Goal: Task Accomplishment & Management: Manage account settings

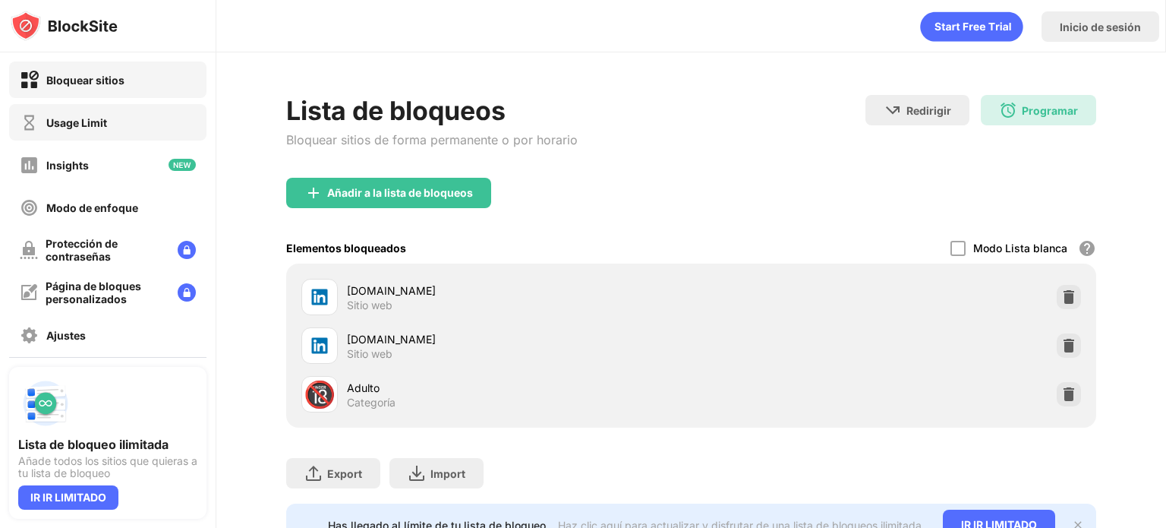
click at [132, 127] on div "Usage Limit" at bounding box center [107, 122] width 197 height 36
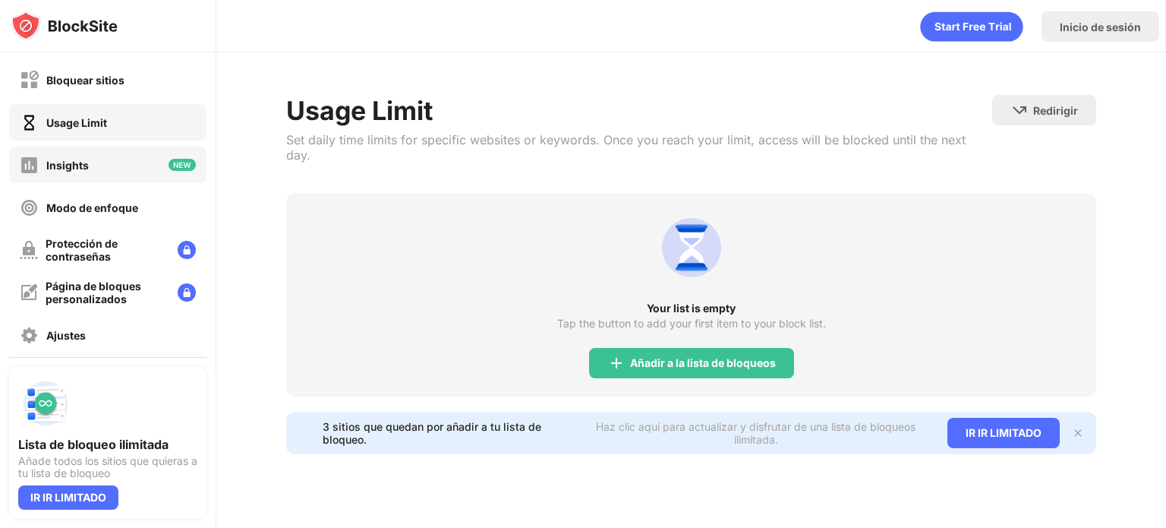
click at [100, 172] on div "Insights" at bounding box center [107, 164] width 197 height 36
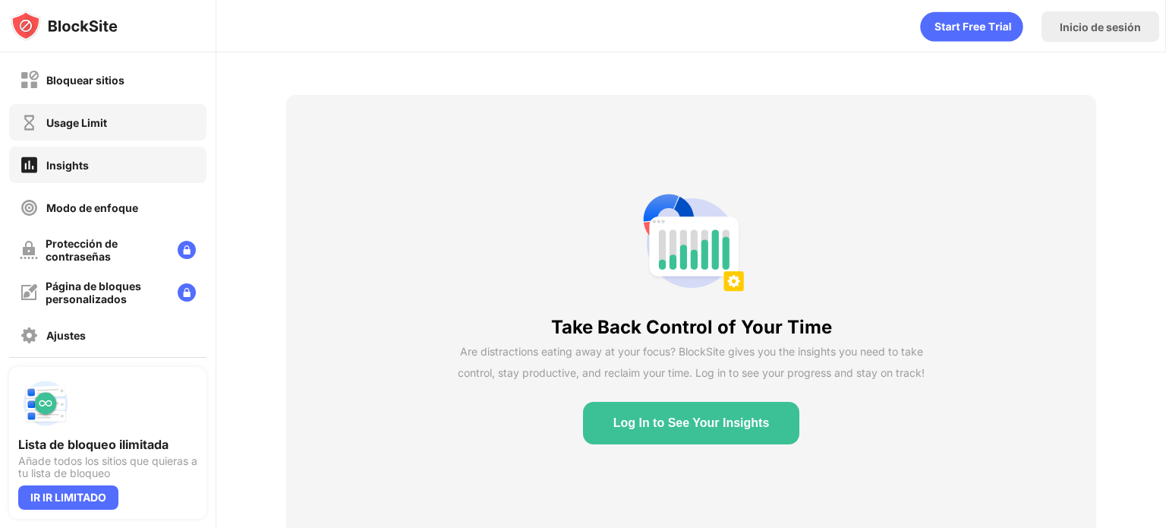
click at [100, 134] on div "Usage Limit" at bounding box center [107, 122] width 197 height 36
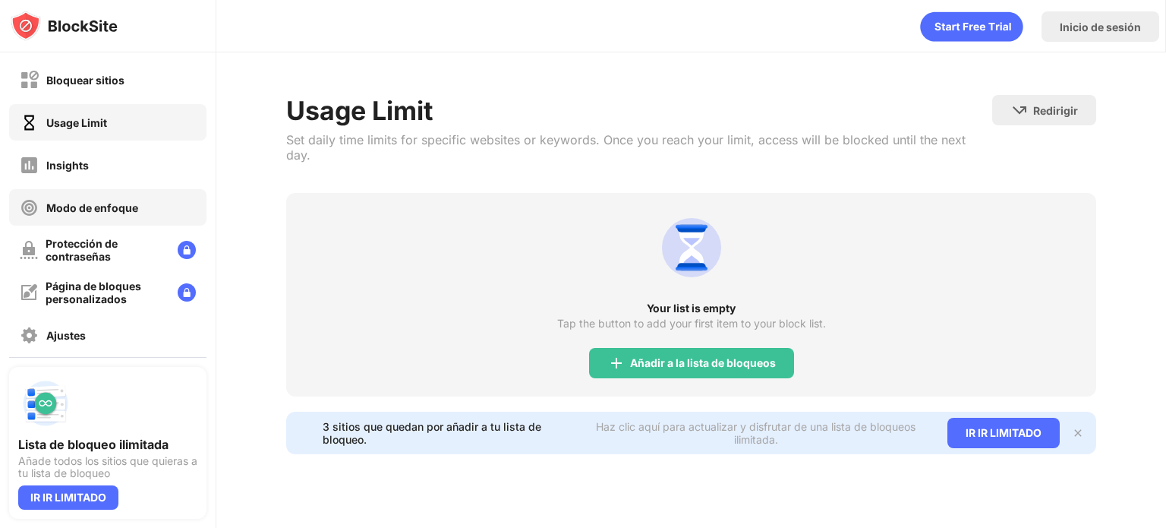
click at [106, 219] on div "Modo de enfoque" at bounding box center [107, 207] width 197 height 36
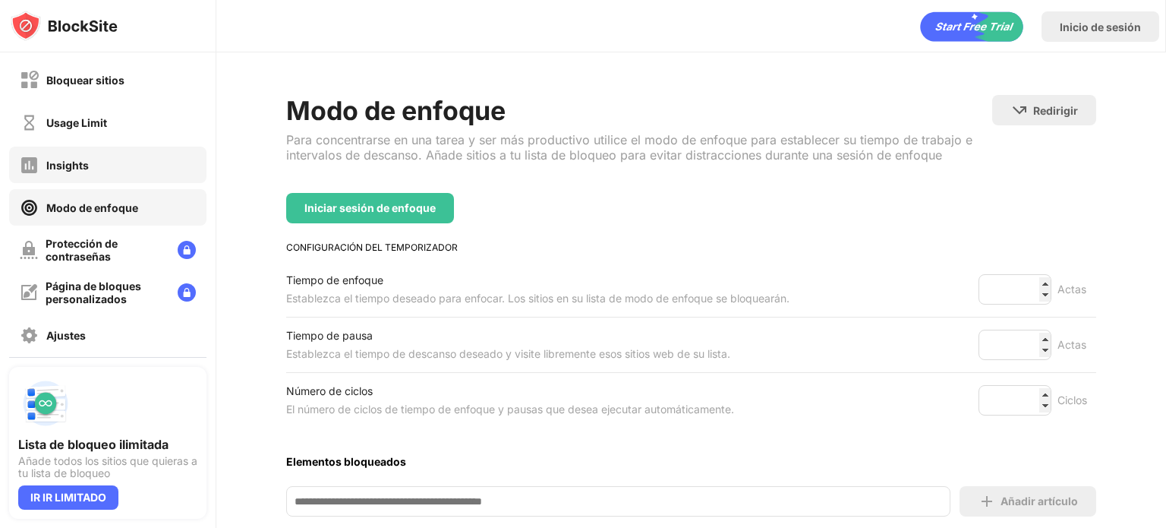
click at [115, 153] on div "Insights" at bounding box center [107, 164] width 197 height 36
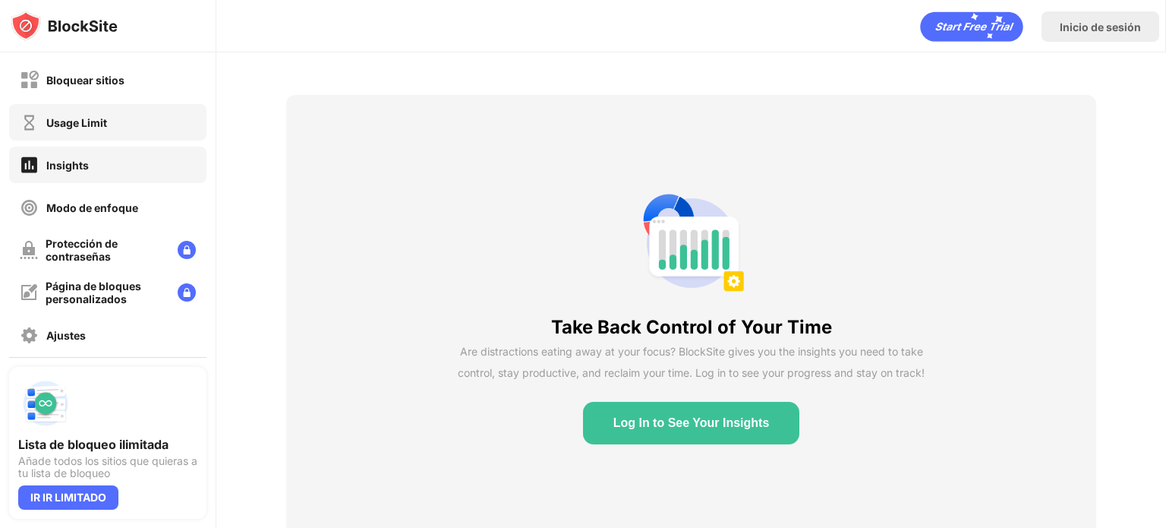
click at [117, 123] on div "Usage Limit" at bounding box center [107, 122] width 197 height 36
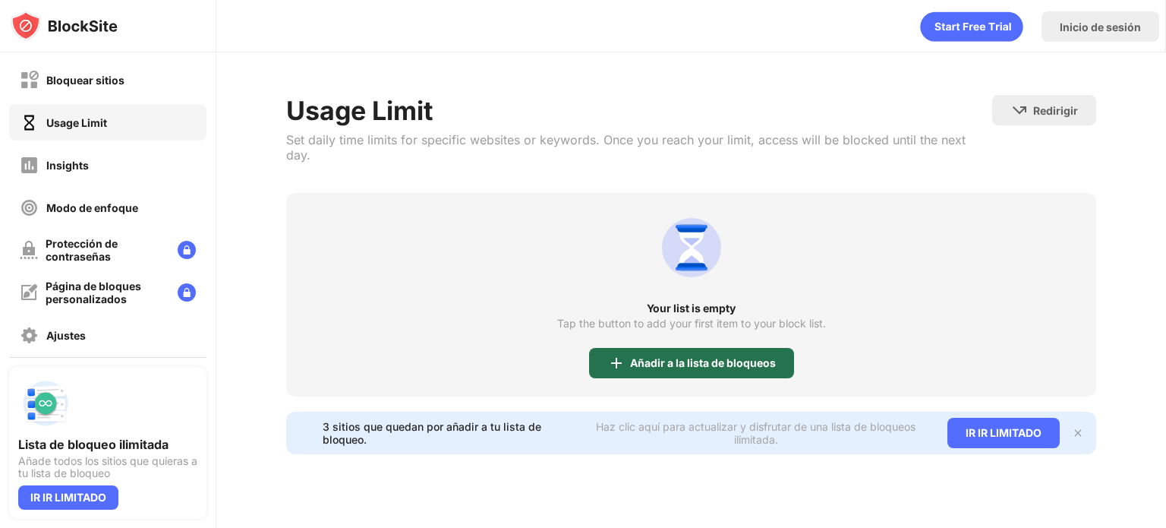
click at [680, 357] on div "Añadir a la lista de bloqueos" at bounding box center [703, 363] width 146 height 12
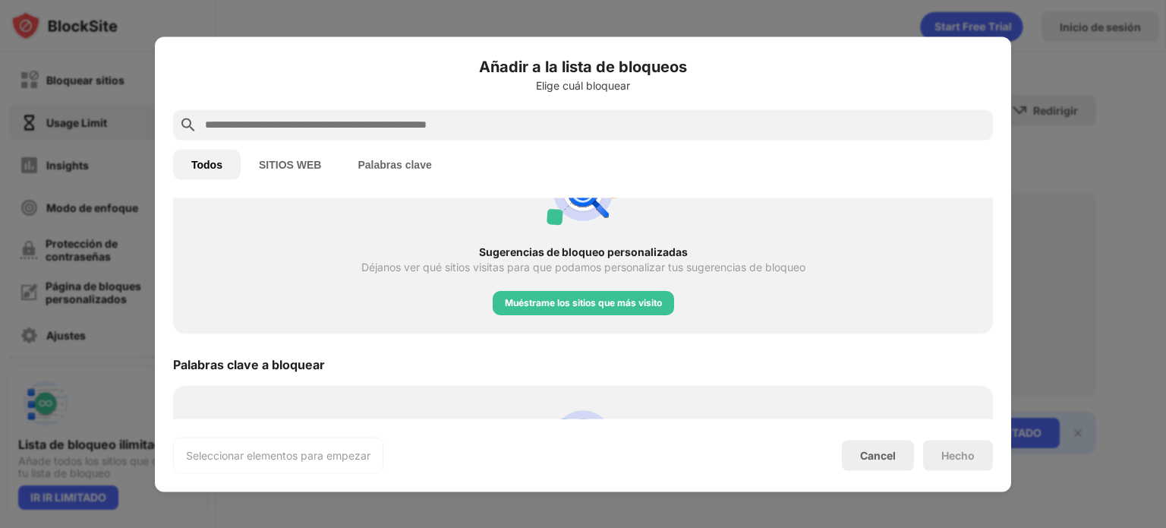
scroll to position [455, 0]
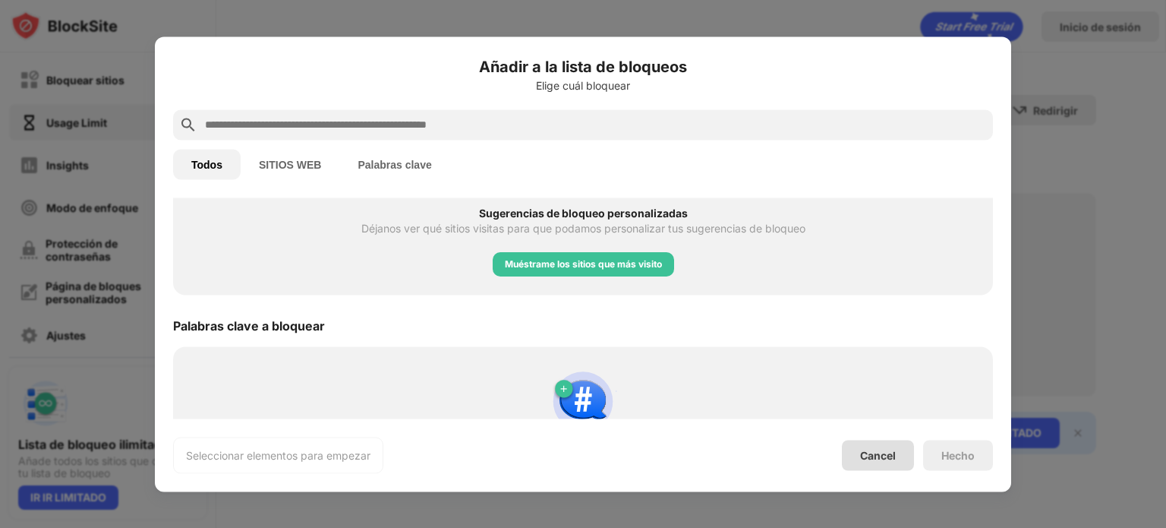
click at [864, 468] on div "Cancel" at bounding box center [878, 454] width 72 height 30
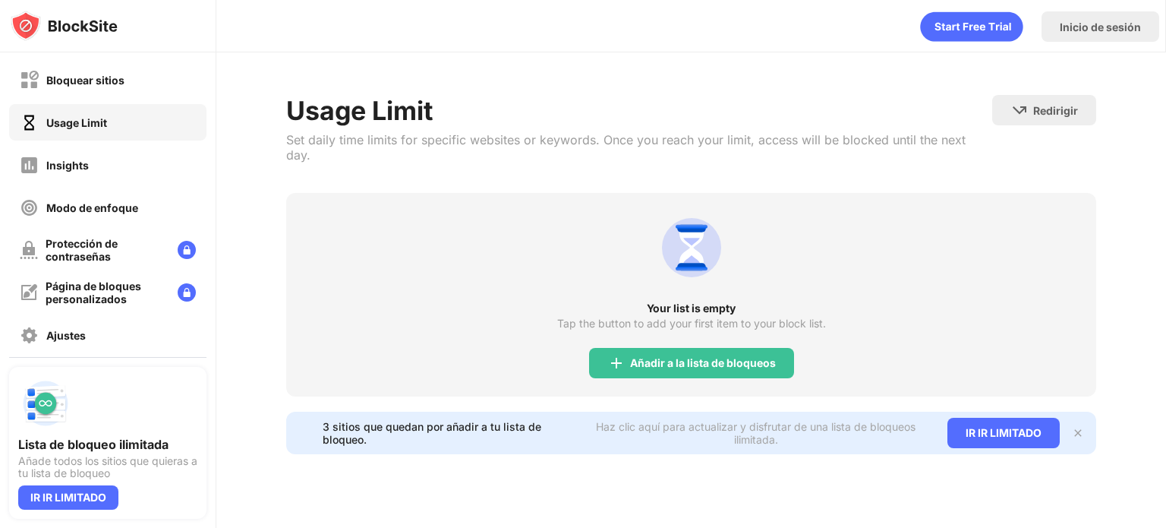
click at [685, 239] on img at bounding box center [691, 247] width 73 height 73
click at [703, 357] on div "Añadir a la lista de bloqueos" at bounding box center [703, 363] width 146 height 12
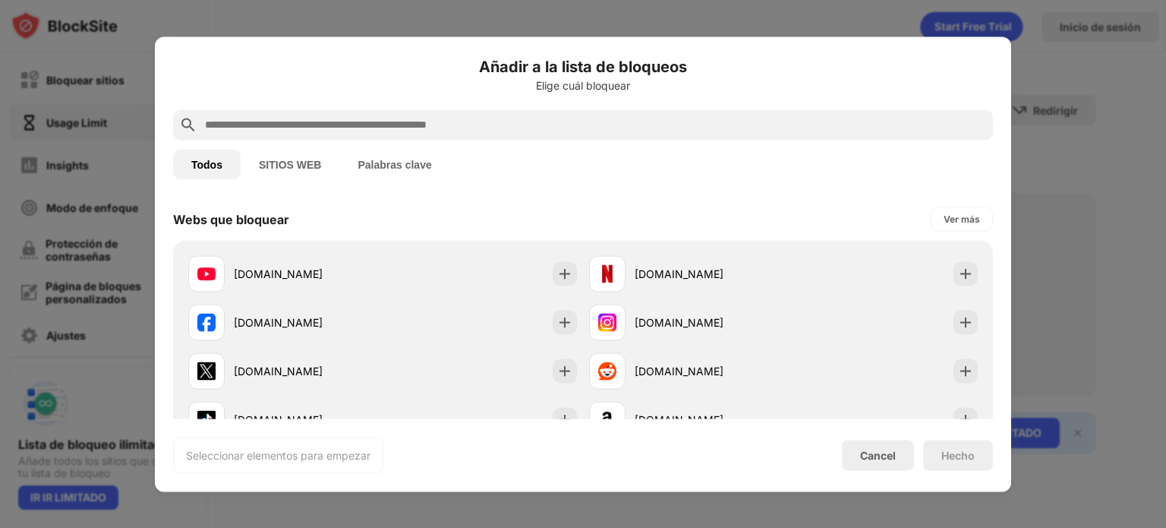
click at [329, 133] on input "text" at bounding box center [594, 124] width 783 height 18
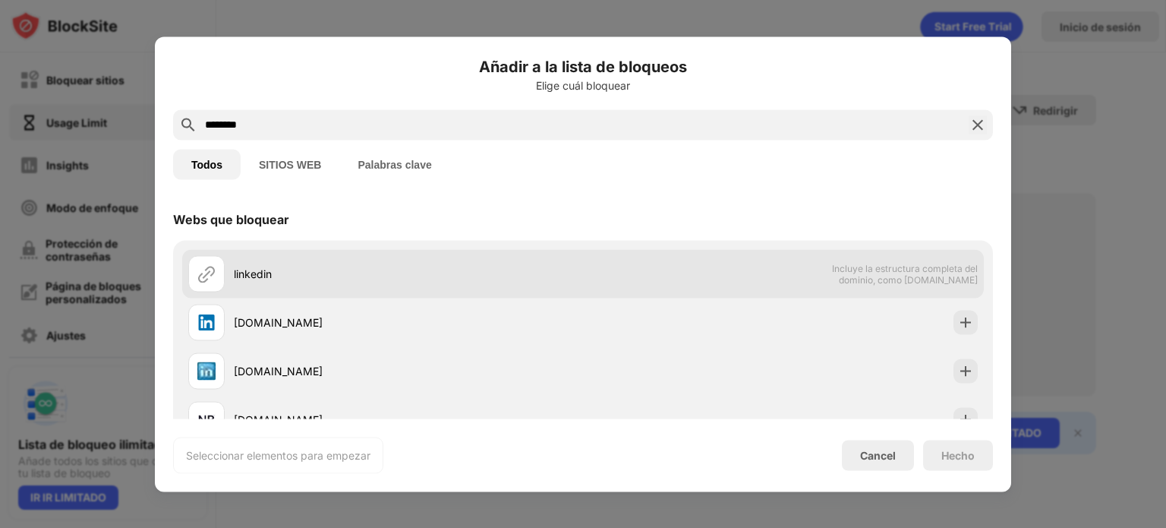
type input "********"
click at [847, 273] on span "Incluye la estructura completa del dominio, como [DOMAIN_NAME]" at bounding box center [899, 273] width 156 height 23
click at [217, 269] on div at bounding box center [206, 273] width 36 height 36
click at [926, 279] on span "Incluye la estructura completa del dominio, como [DOMAIN_NAME]" at bounding box center [899, 273] width 156 height 23
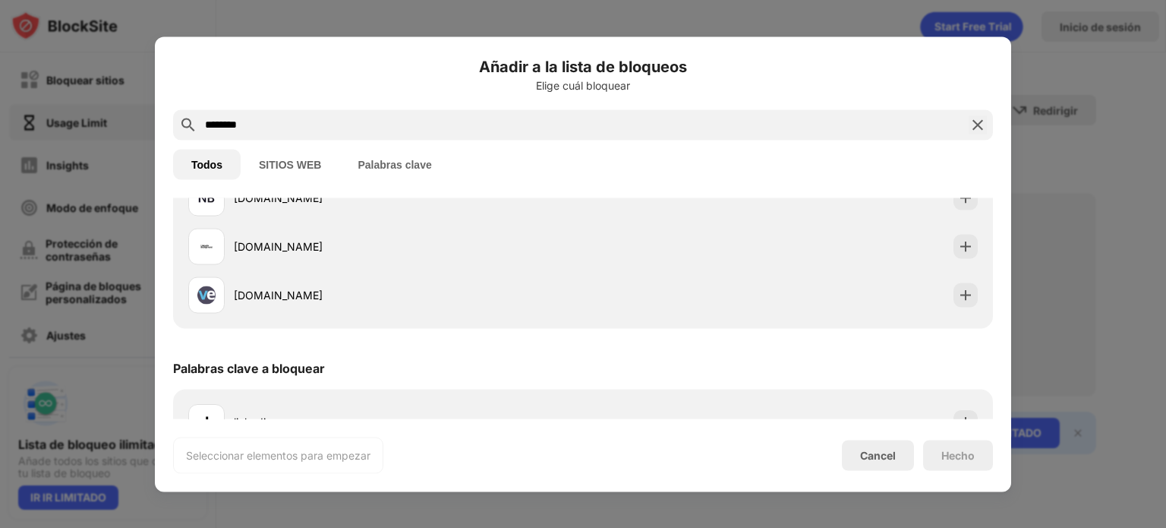
scroll to position [228, 0]
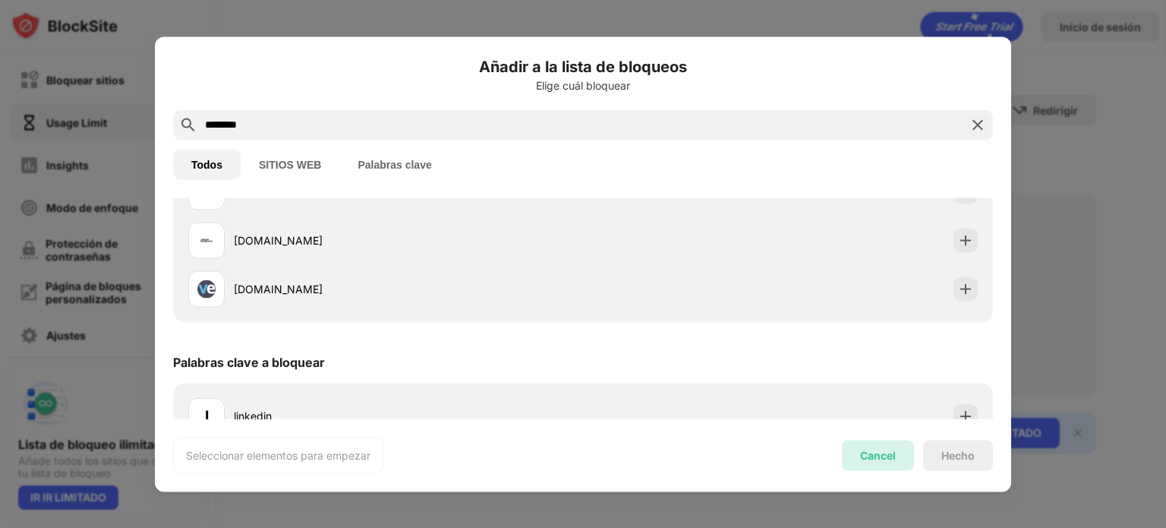
click at [889, 461] on div "Cancel" at bounding box center [878, 454] width 72 height 30
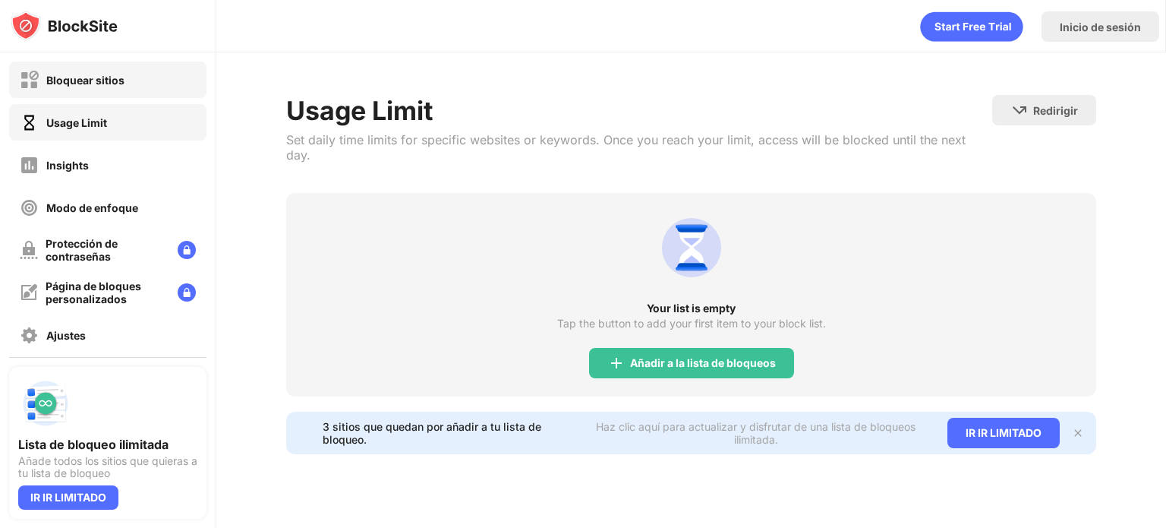
click at [124, 84] on div "Bloquear sitios" at bounding box center [107, 79] width 197 height 36
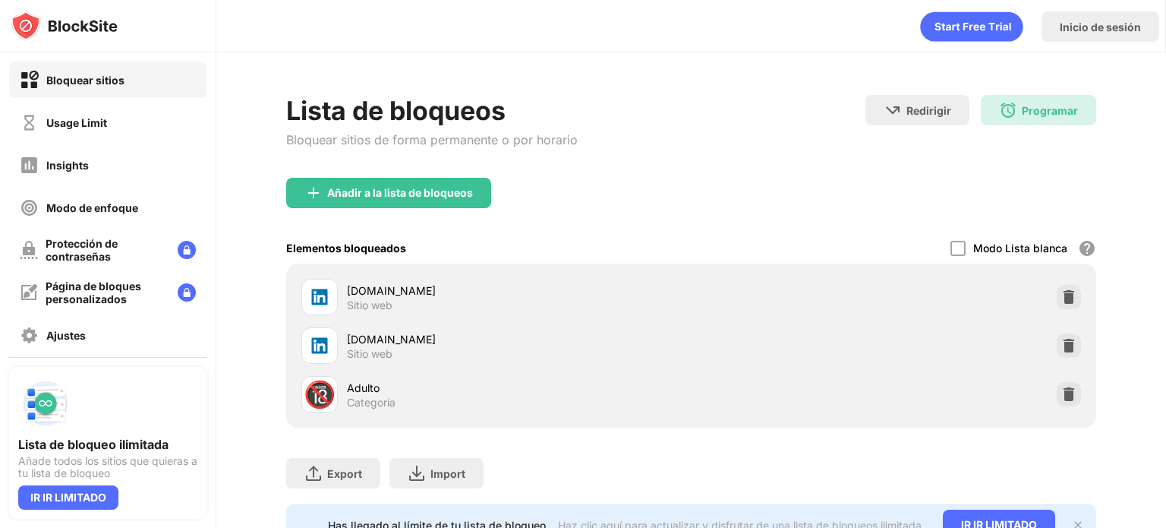
scroll to position [71, 0]
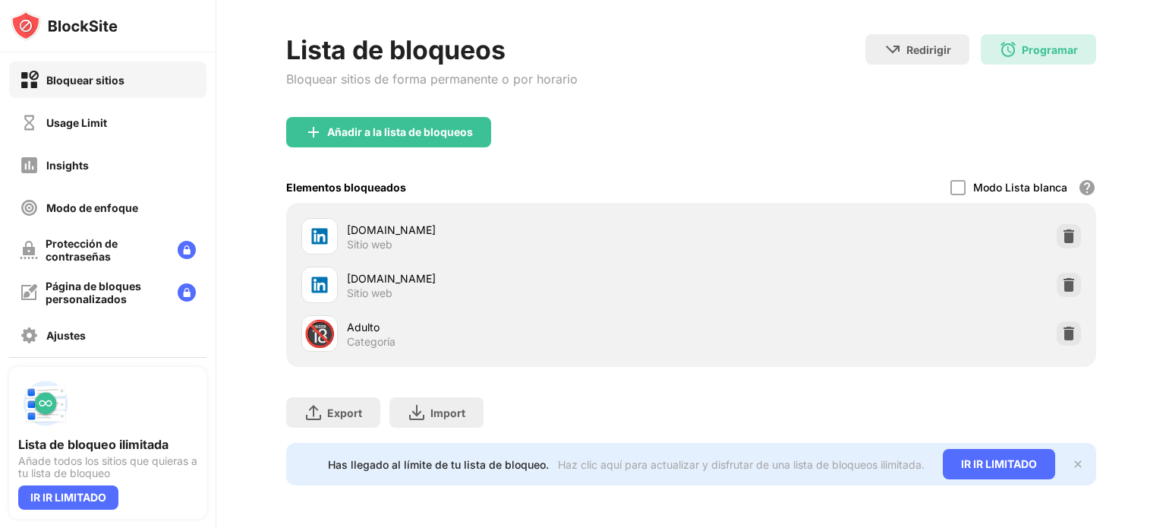
click at [451, 315] on div "🔞 Adulto Categoría" at bounding box center [495, 333] width 389 height 36
click at [1057, 224] on div at bounding box center [1069, 236] width 24 height 24
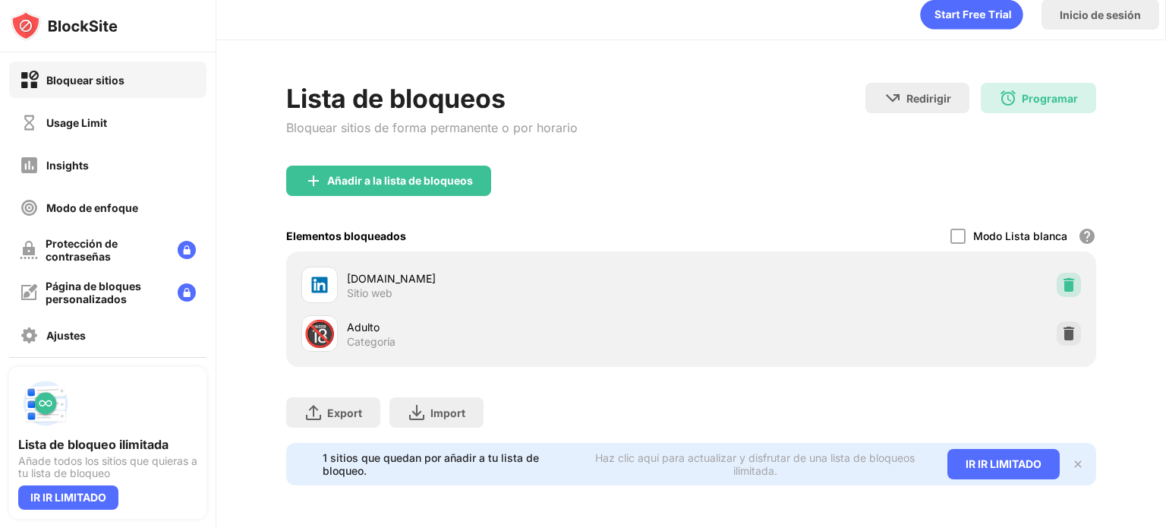
click at [1061, 277] on img at bounding box center [1068, 284] width 15 height 15
